Goal: Task Accomplishment & Management: Complete application form

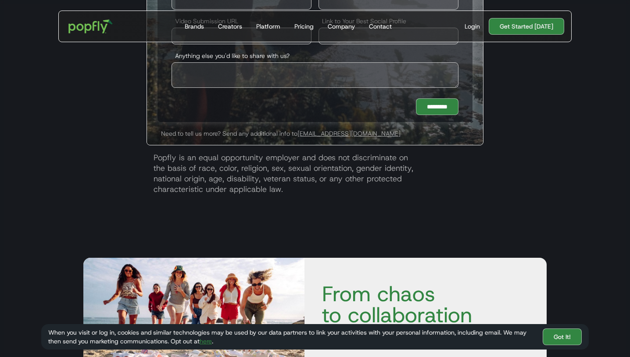
scroll to position [2094, 0]
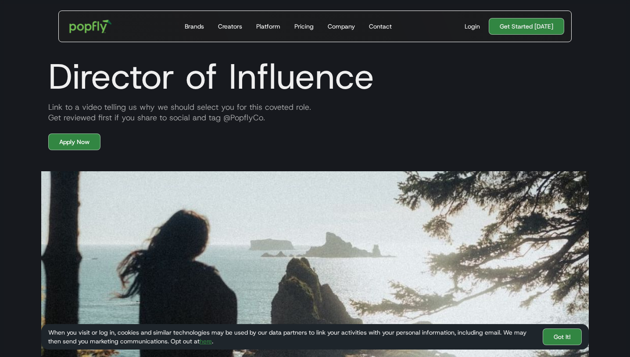
click at [92, 25] on img "home" at bounding box center [91, 26] width 54 height 25
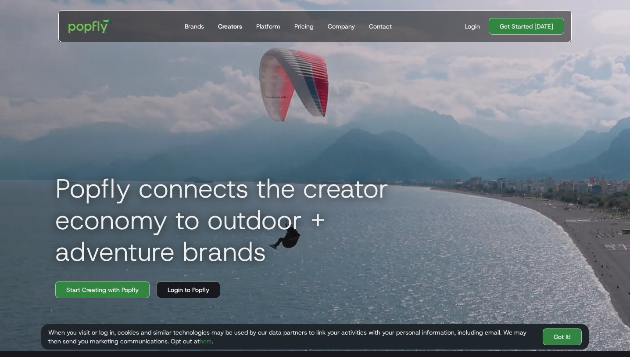
click at [236, 22] on div "Creators" at bounding box center [230, 26] width 24 height 9
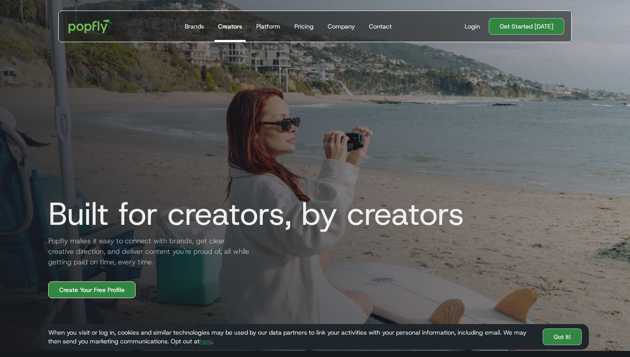
click at [113, 290] on link "Create Your Free Profile" at bounding box center [91, 289] width 87 height 17
